Goal: Task Accomplishment & Management: Manage account settings

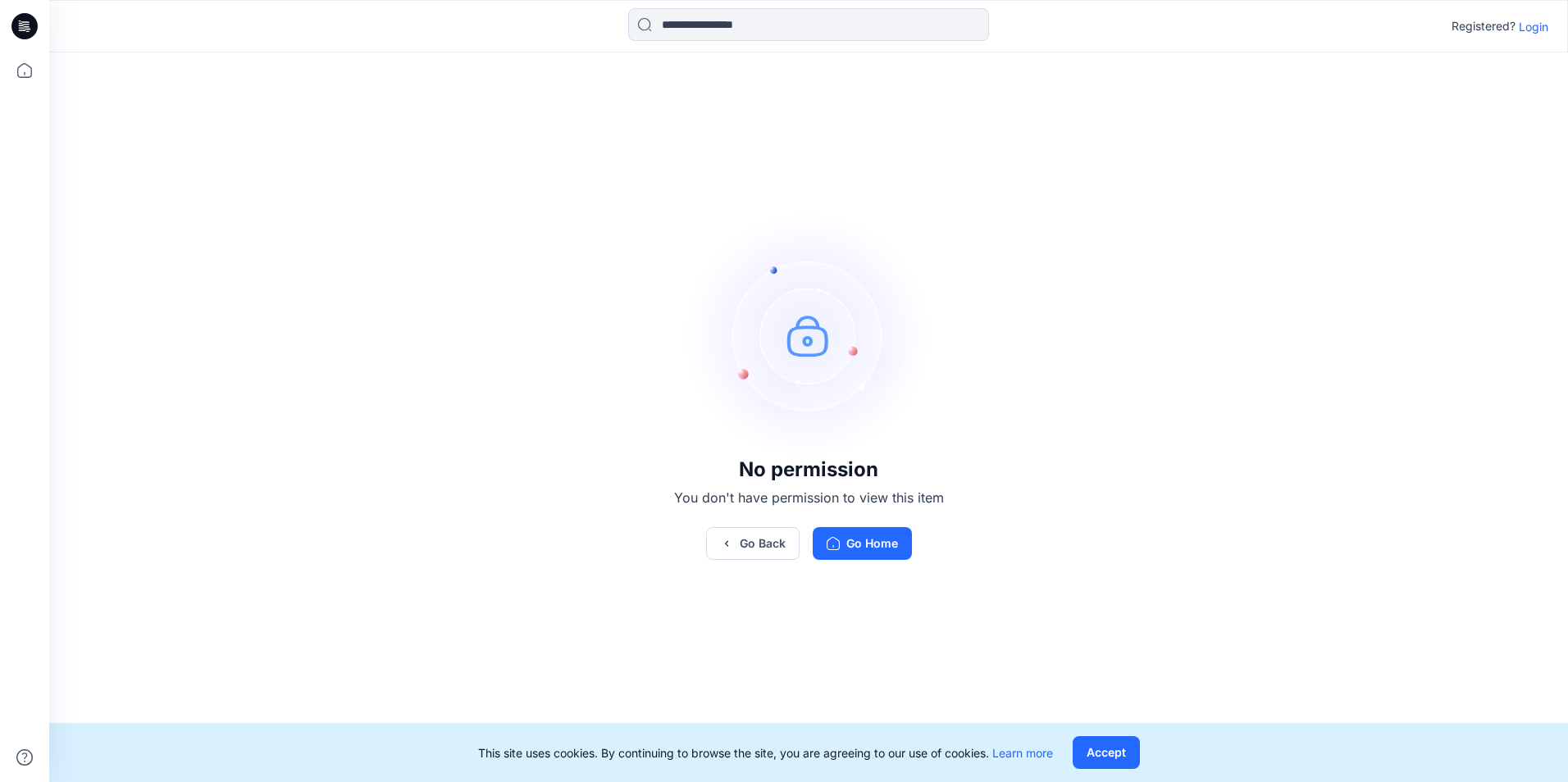
click at [1541, 29] on p "Login" at bounding box center [1533, 26] width 30 height 17
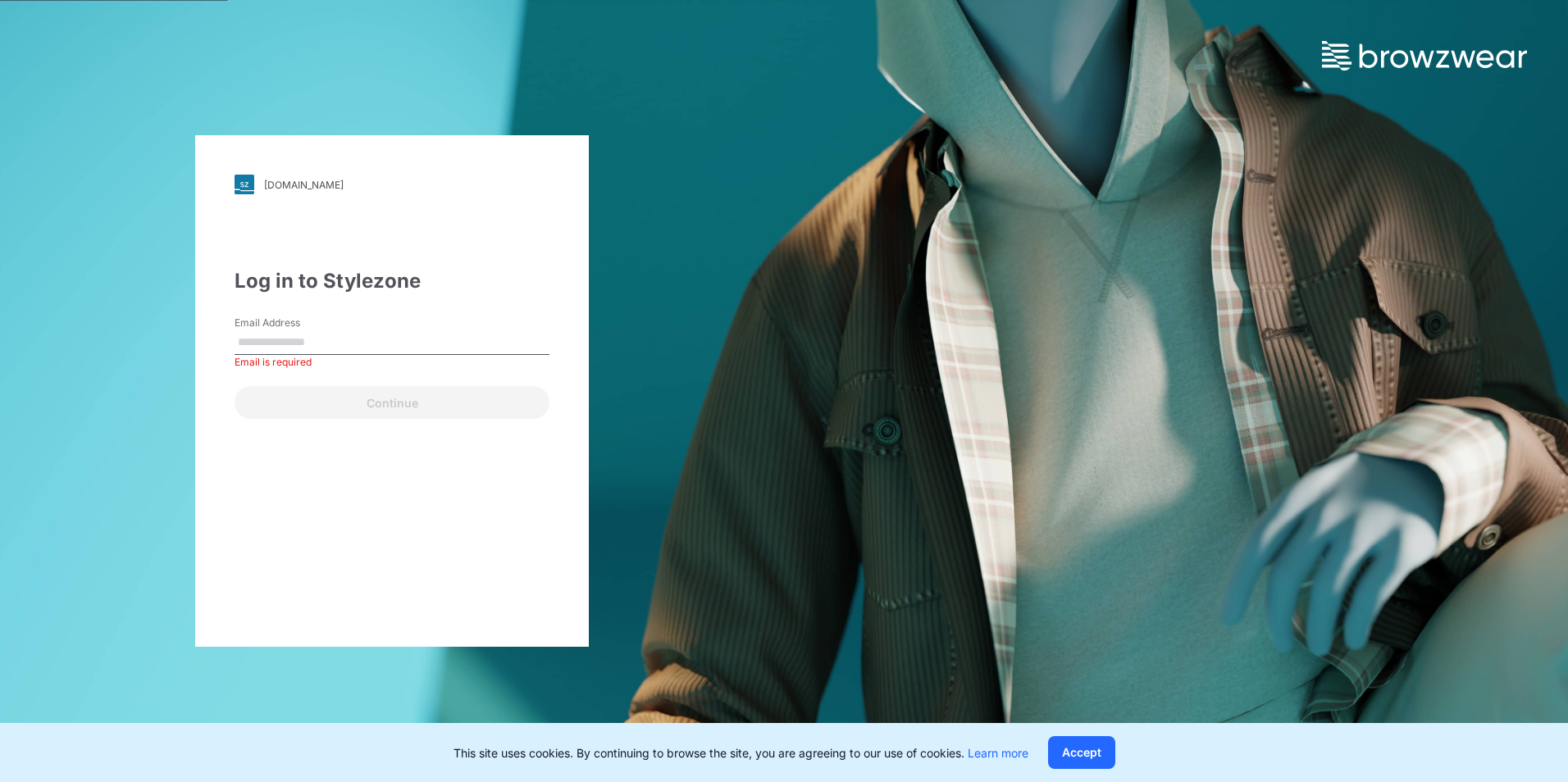
click at [420, 340] on input "Email Address" at bounding box center [391, 342] width 315 height 24
type input "**********"
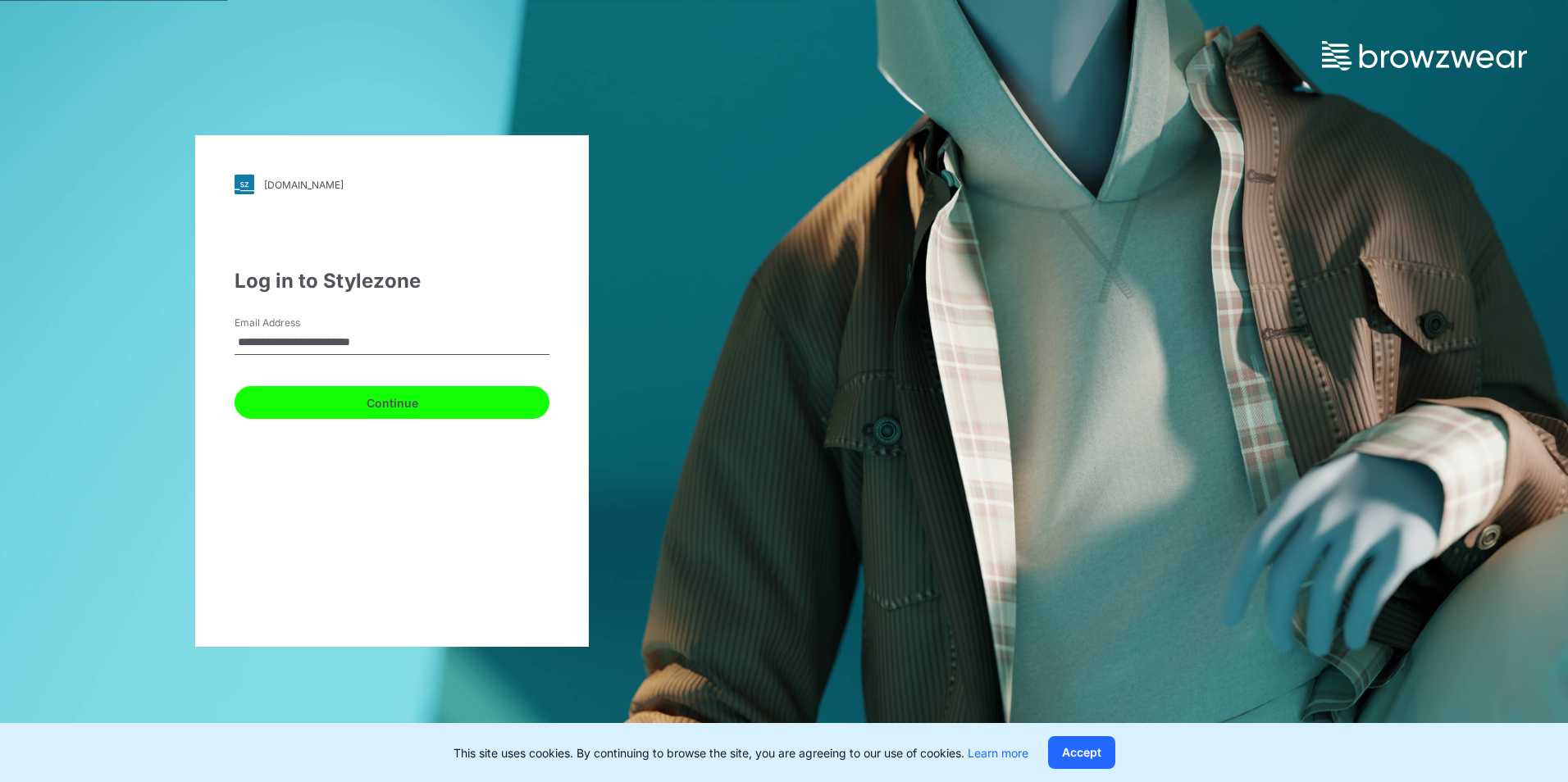
click at [398, 403] on button "Continue" at bounding box center [391, 403] width 315 height 32
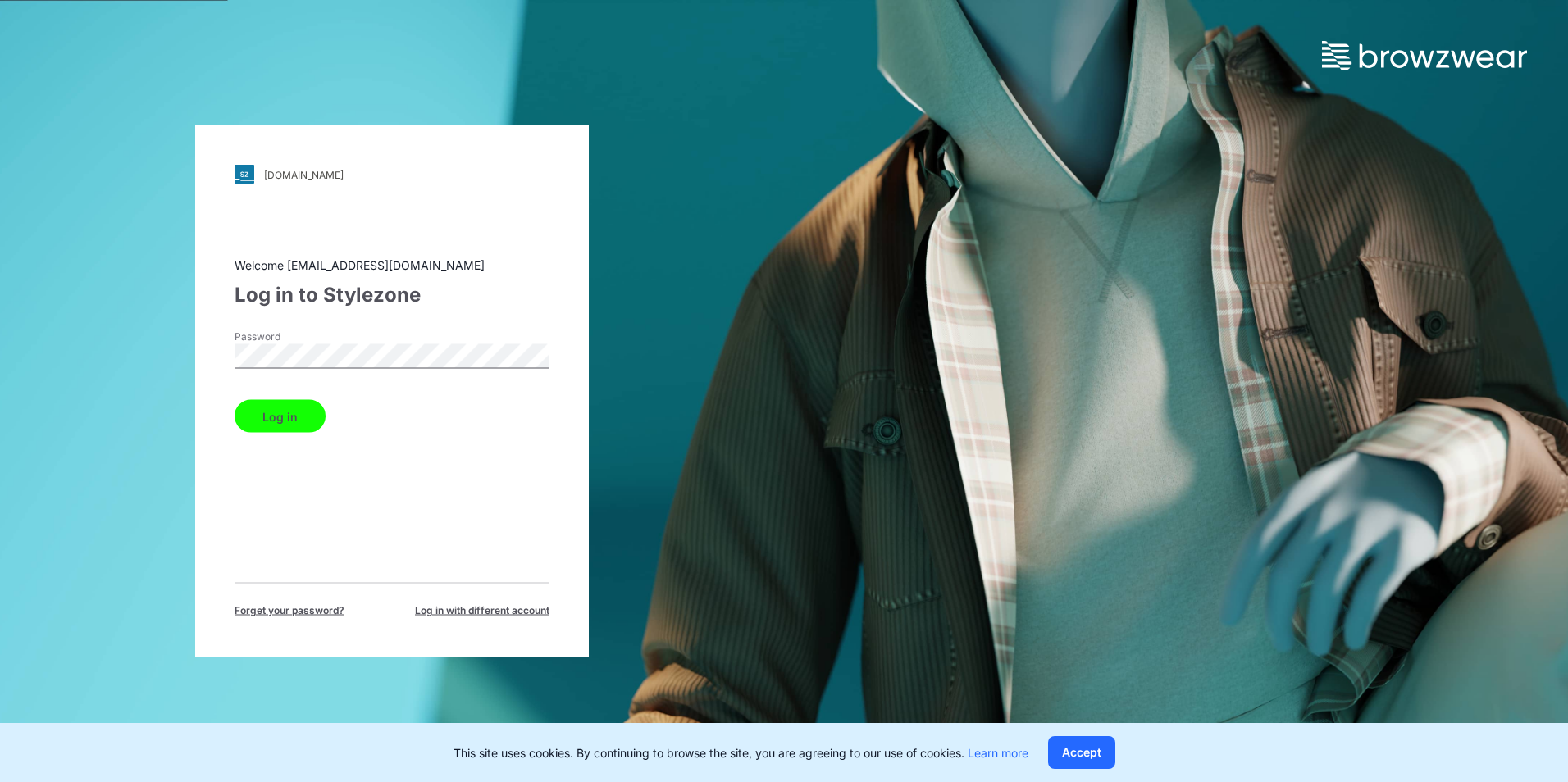
click at [282, 415] on button "Log in" at bounding box center [279, 416] width 91 height 32
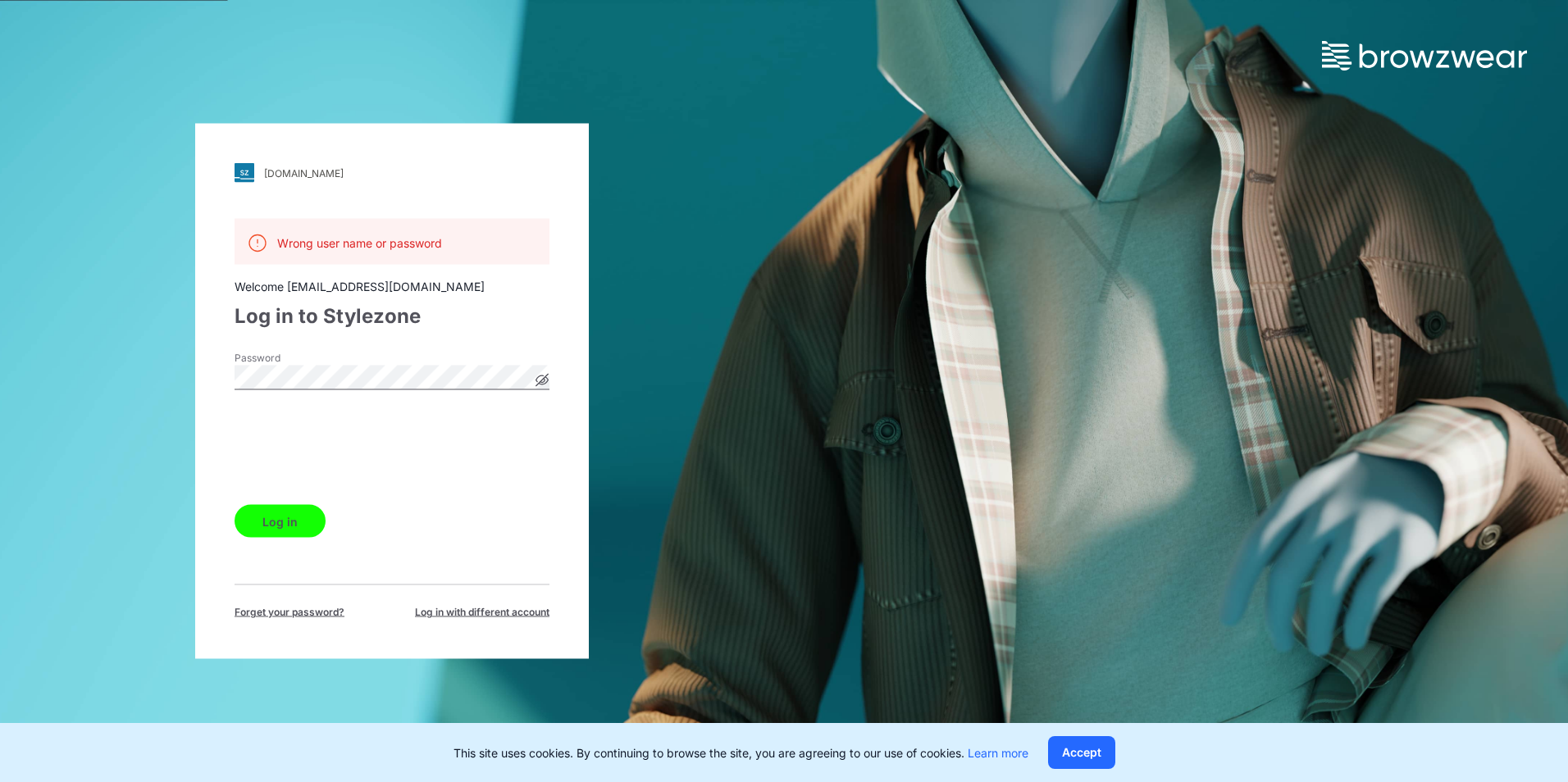
click at [294, 523] on button "Log in" at bounding box center [279, 522] width 91 height 32
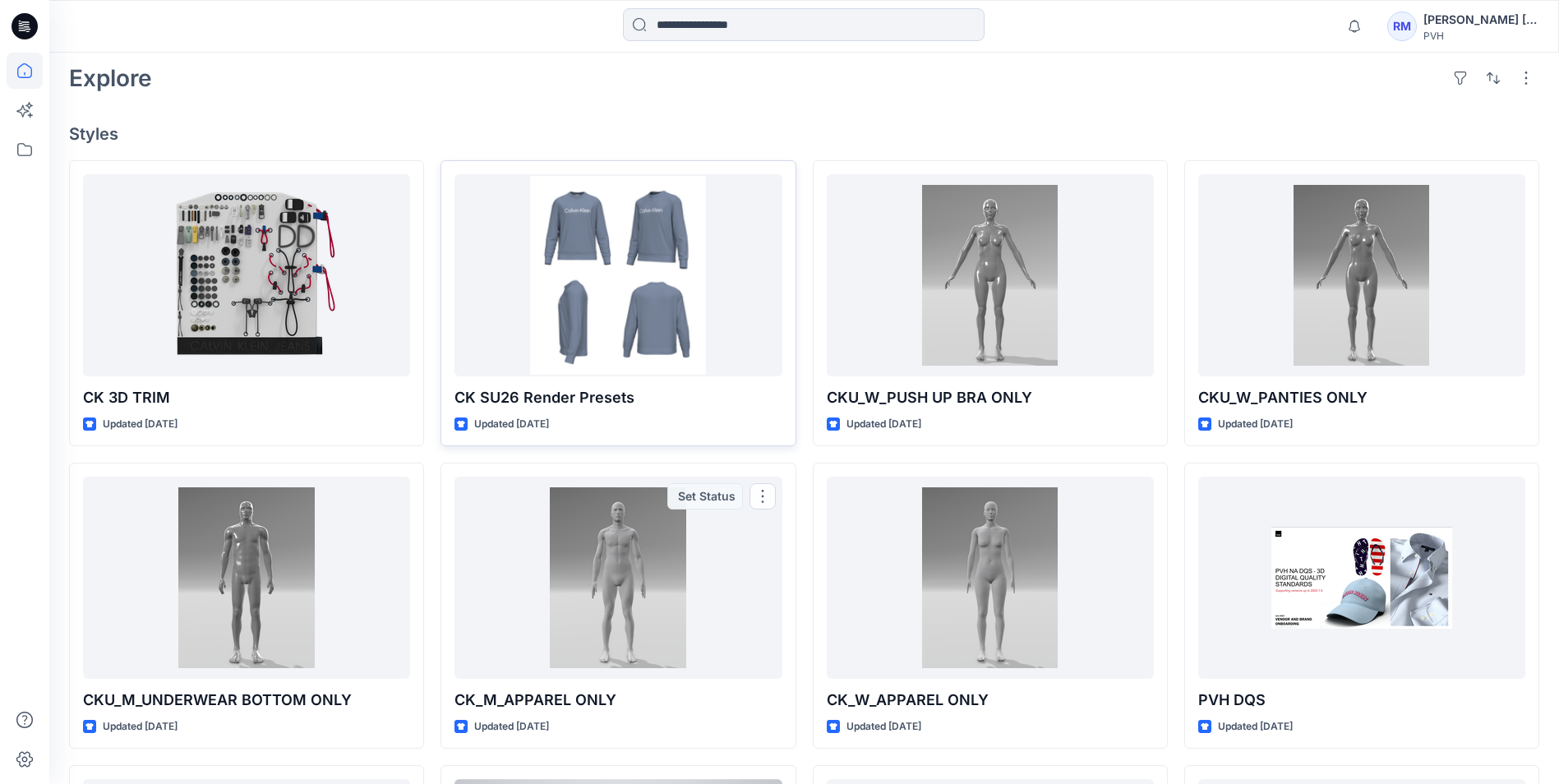
scroll to position [82, 0]
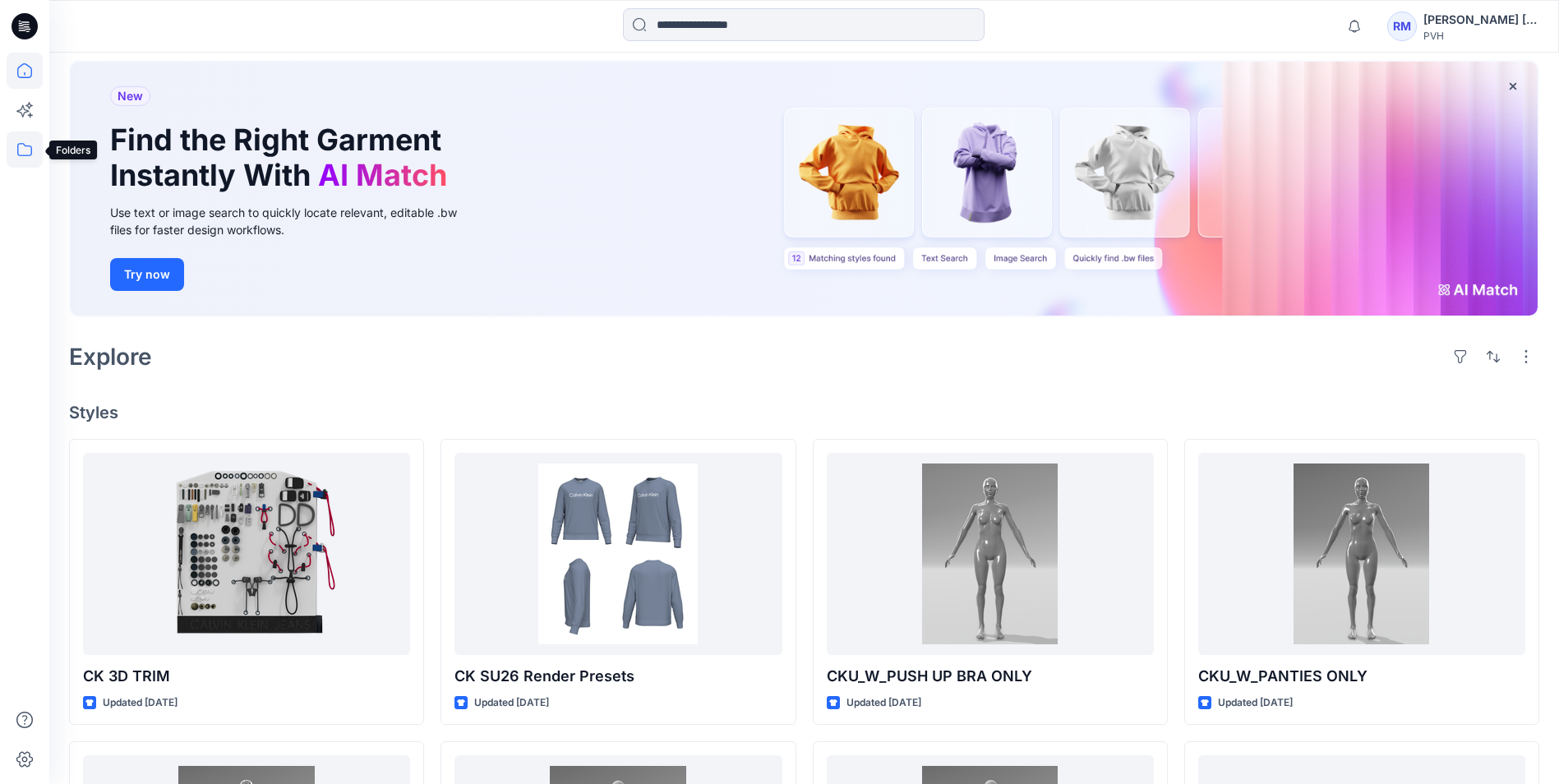
click at [27, 156] on icon at bounding box center [24, 150] width 36 height 36
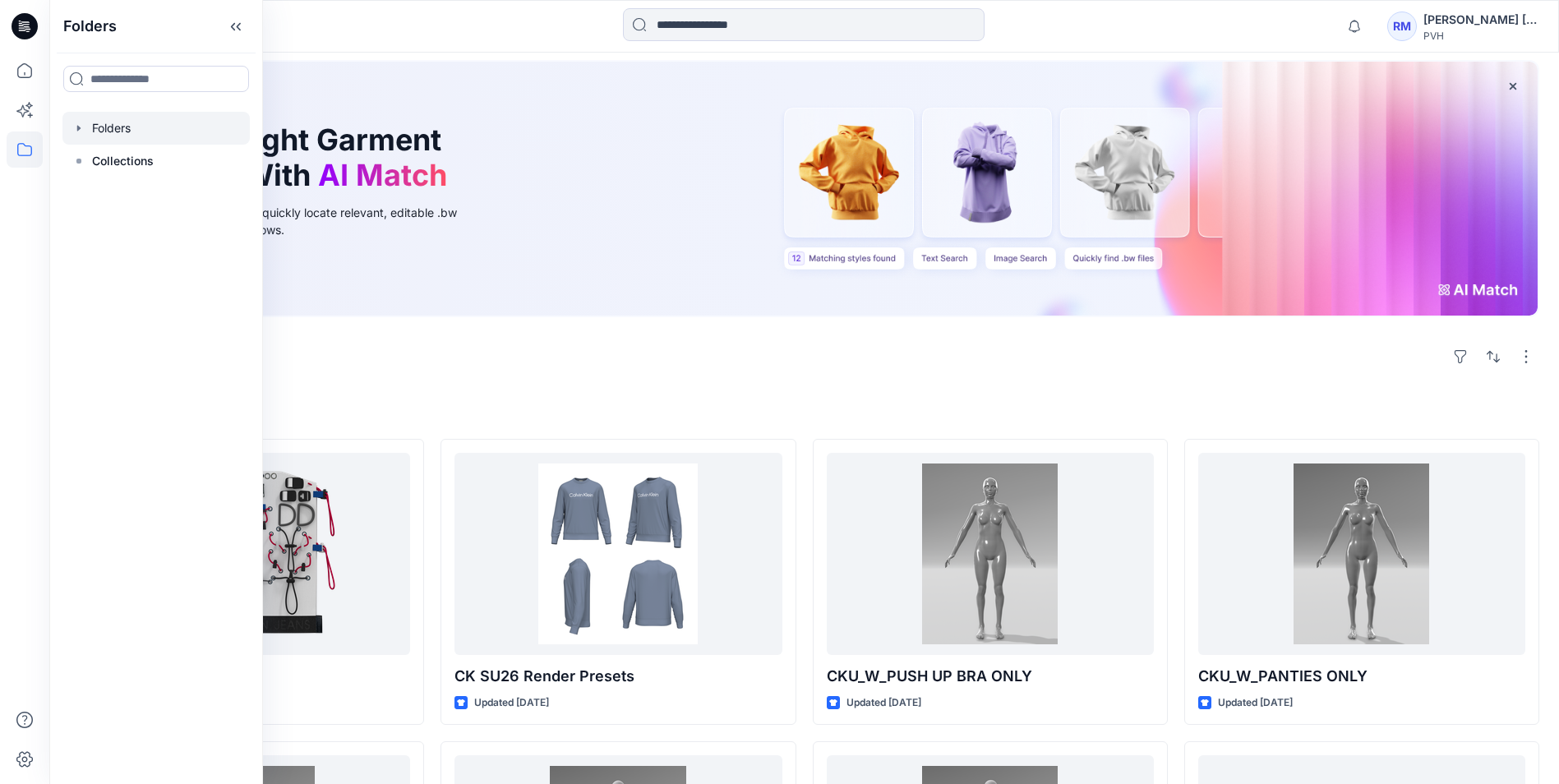
click at [119, 130] on div at bounding box center [155, 128] width 187 height 33
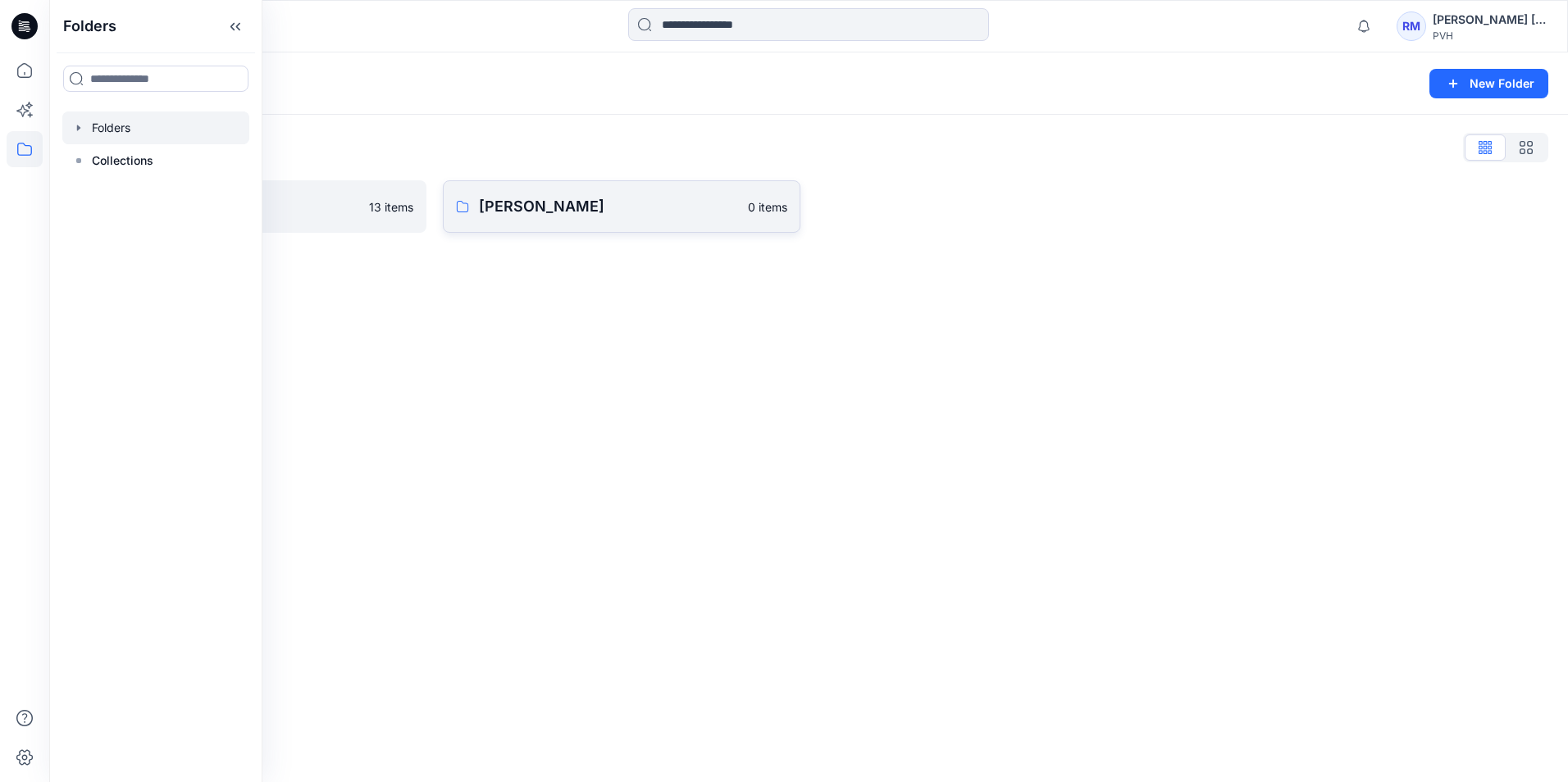
click at [570, 220] on link "[PERSON_NAME] 0 items" at bounding box center [621, 206] width 358 height 52
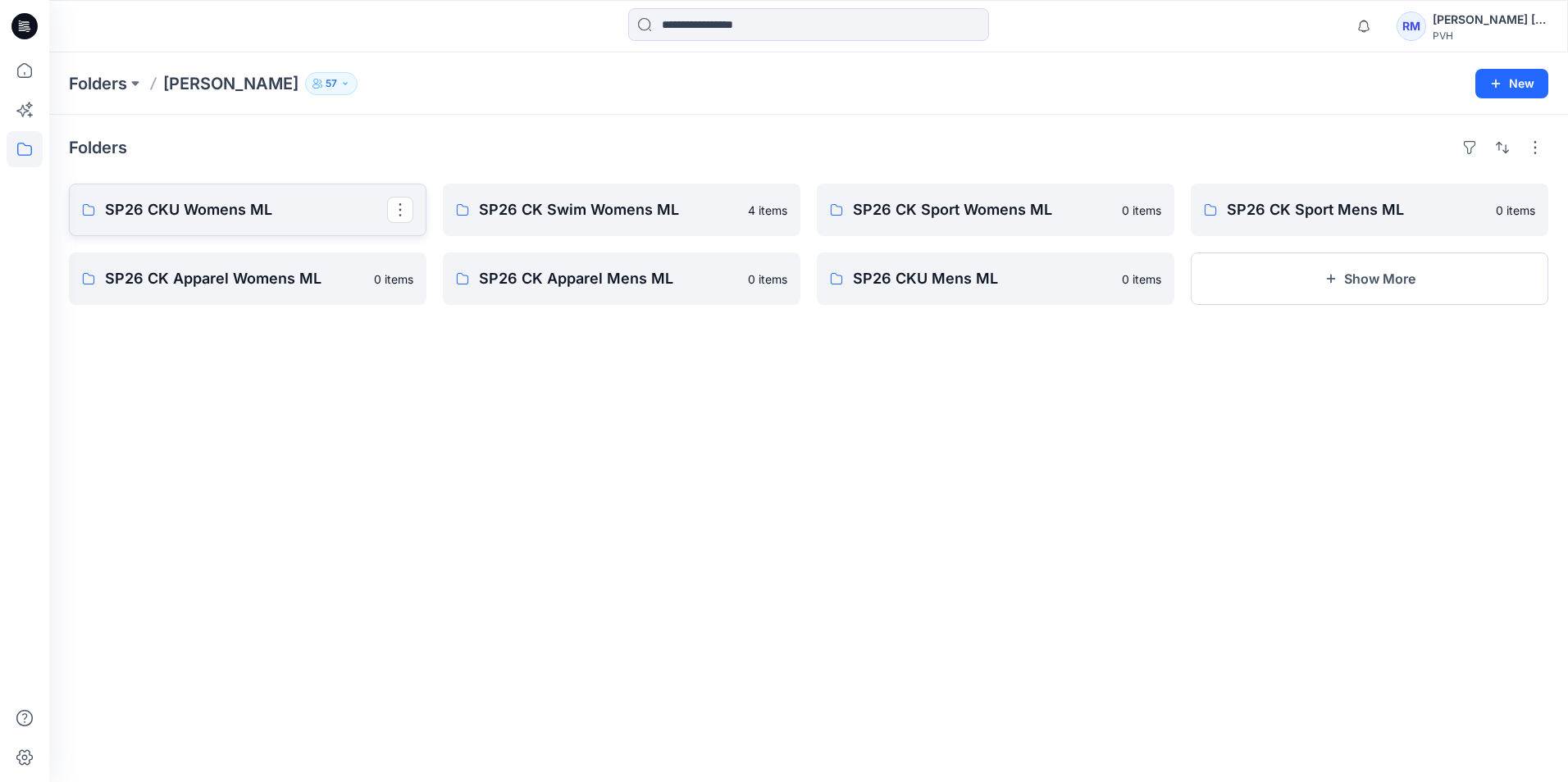
click at [283, 206] on p "SP26 CKU Womens ML" at bounding box center [245, 209] width 282 height 23
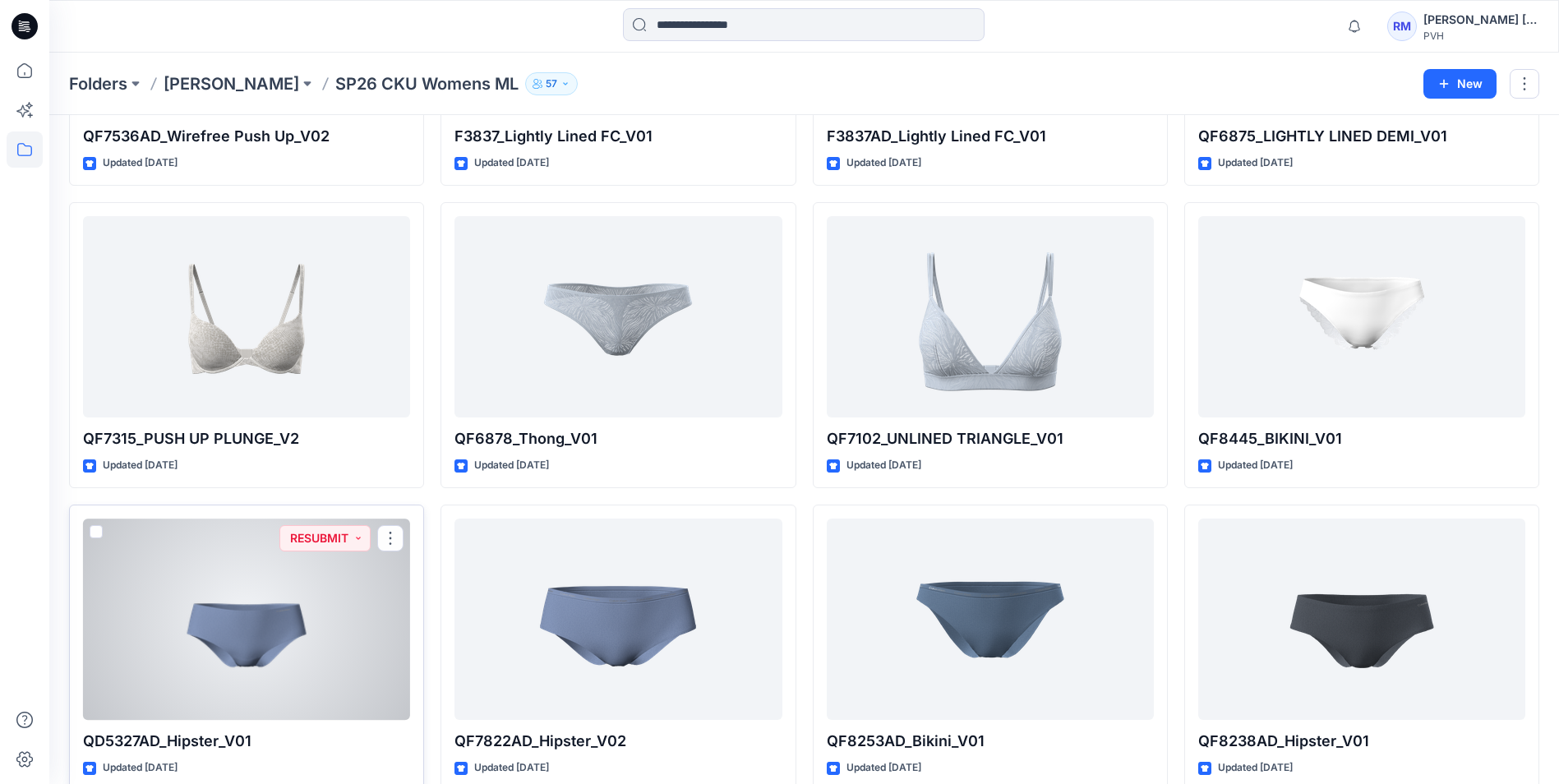
scroll to position [1688, 0]
